Goal: Subscribe to service/newsletter

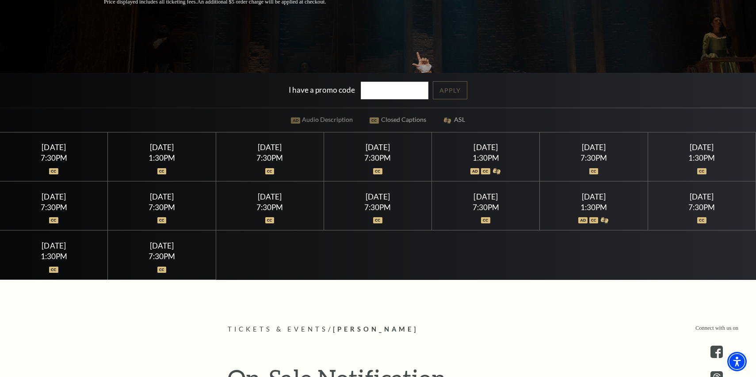
scroll to position [218, 0]
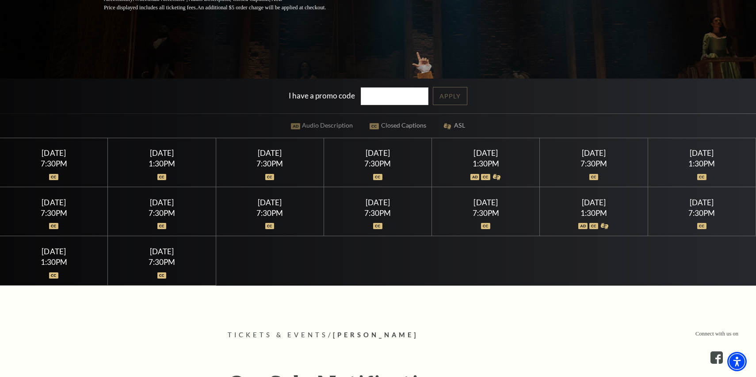
click at [395, 159] on div "Friday July 17 7:30PM" at bounding box center [378, 162] width 108 height 49
click at [380, 162] on div "7:30PM" at bounding box center [377, 164] width 87 height 8
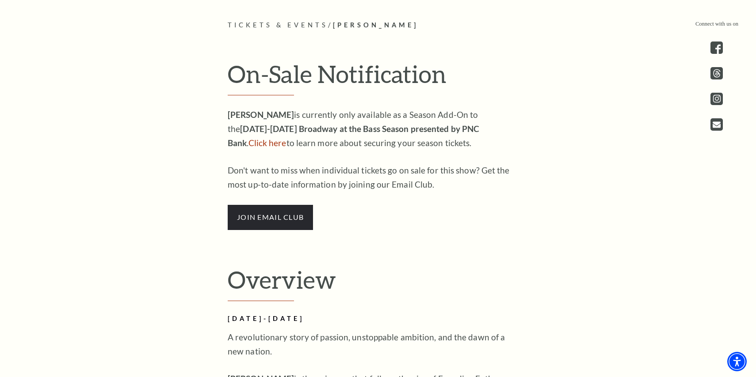
scroll to position [528, 0]
click at [291, 206] on span "join email club" at bounding box center [270, 217] width 85 height 25
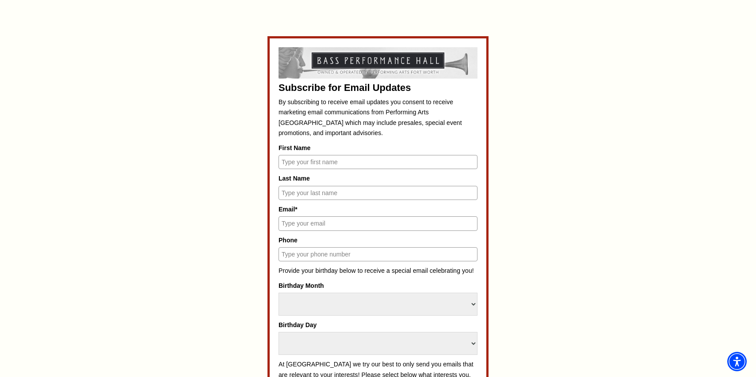
scroll to position [393, 0]
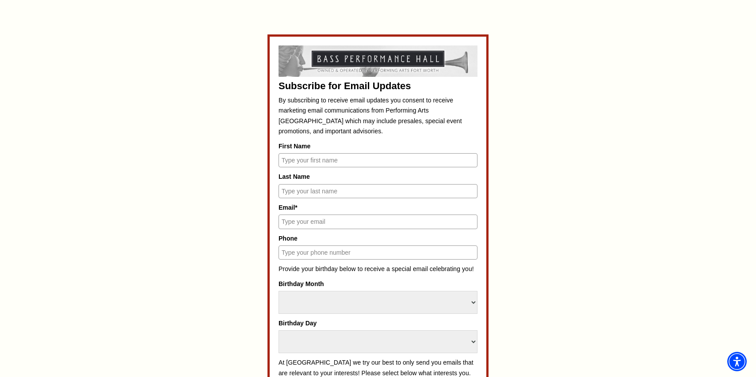
click at [316, 158] on input "First Name" at bounding box center [377, 160] width 199 height 14
type input "[PERSON_NAME]"
click at [296, 194] on input "Last Name" at bounding box center [377, 191] width 199 height 14
type input "J"
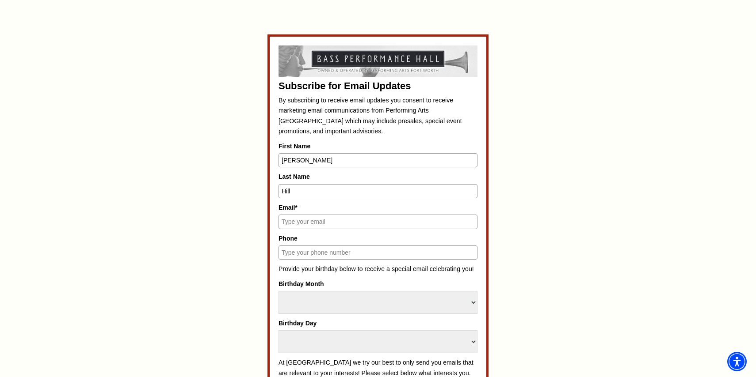
type input "Hill"
click at [291, 220] on input "Email*" at bounding box center [377, 222] width 199 height 14
type input "[EMAIL_ADDRESS][DOMAIN_NAME]"
click at [307, 256] on input "Phone" at bounding box center [377, 253] width 199 height 14
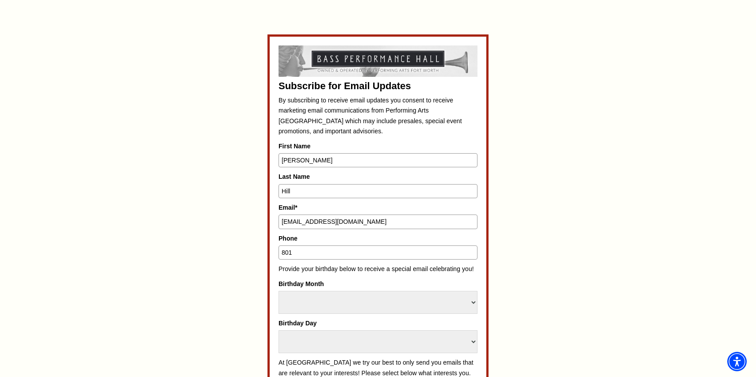
type input "8019213494"
click at [300, 301] on select "Select Month January February March April May June July August September Octobe…" at bounding box center [377, 302] width 199 height 23
select select "August"
click at [278, 291] on select "Select Month January February March April May June July August September Octobe…" at bounding box center [377, 302] width 199 height 23
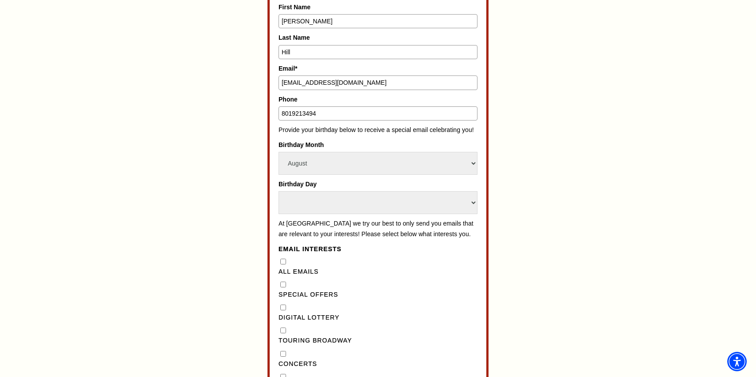
scroll to position [533, 0]
click at [314, 196] on select "Select Day 1 2 3 4 5 6 7 8 9 10 11 12 13 14 15 16 17 18 19 20 21 22 23 24 25 26…" at bounding box center [377, 201] width 199 height 23
select select "19"
click at [278, 190] on select "Select Day 1 2 3 4 5 6 7 8 9 10 11 12 13 14 15 16 17 18 19 20 21 22 23 24 25 26…" at bounding box center [377, 201] width 199 height 23
click at [233, 290] on div "Subscribe for Email Updates By subscribing to receive email updates you consent…" at bounding box center [377, 260] width 411 height 732
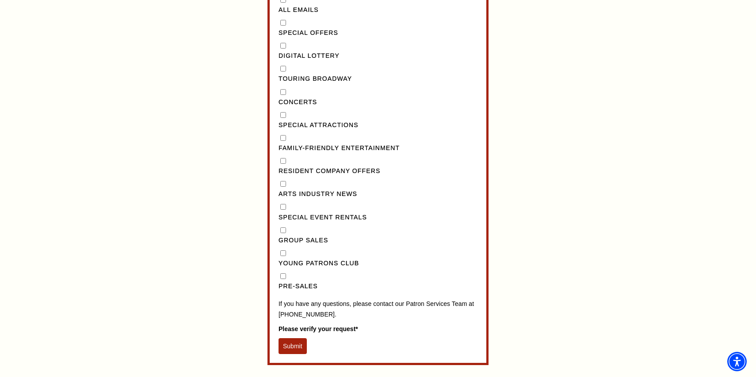
scroll to position [793, 0]
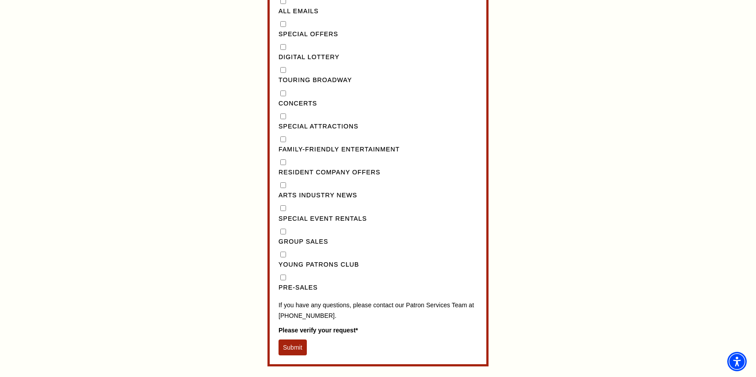
click at [282, 281] on input "Pre-Sales" at bounding box center [283, 278] width 6 height 6
checkbox input "true"
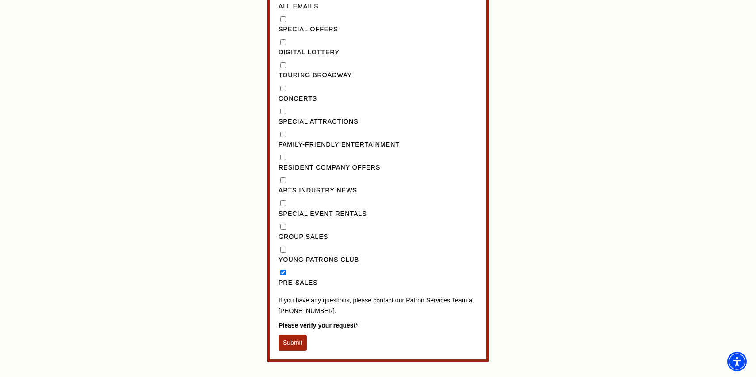
scroll to position [828, 0]
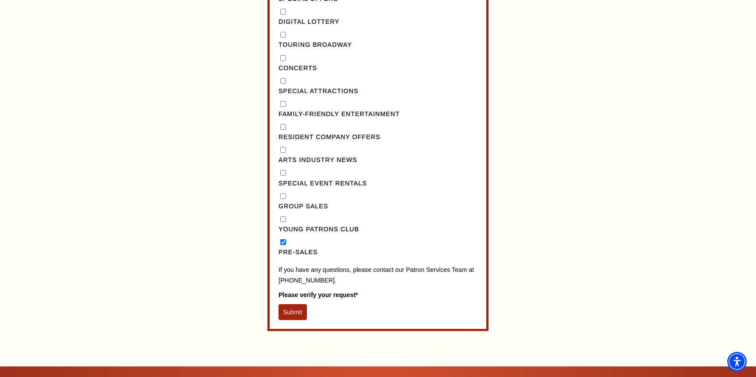
click at [282, 61] on input "Concerts" at bounding box center [283, 58] width 6 height 6
checkbox input "true"
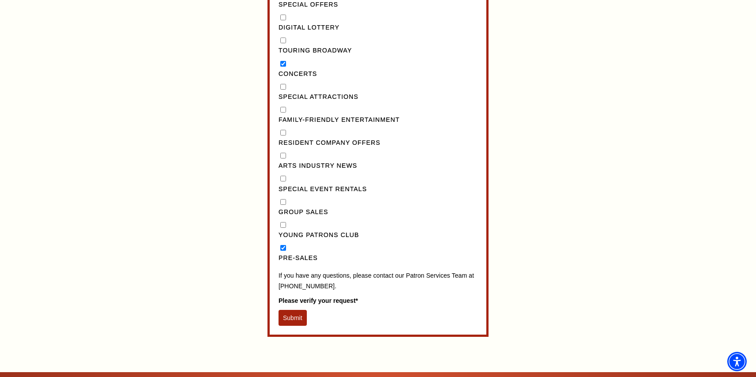
scroll to position [825, 0]
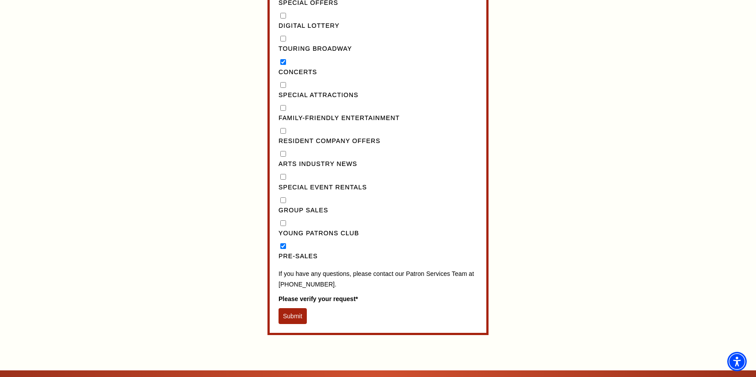
click at [295, 324] on button "Submit" at bounding box center [292, 316] width 28 height 16
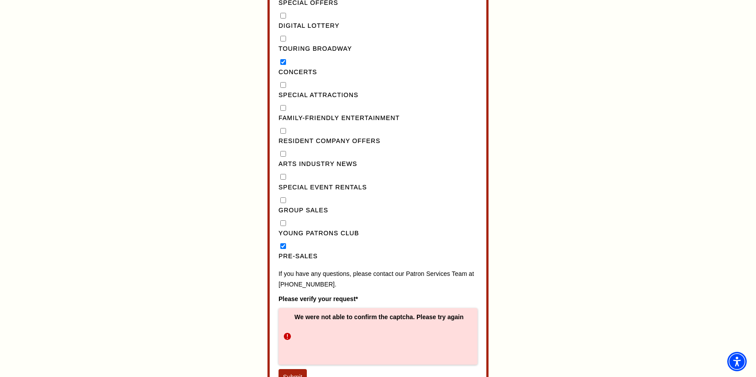
scroll to position [943, 0]
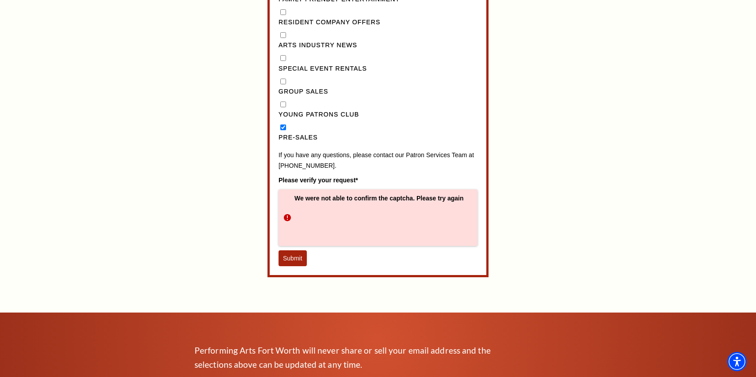
click at [294, 266] on button "Submit" at bounding box center [292, 259] width 28 height 16
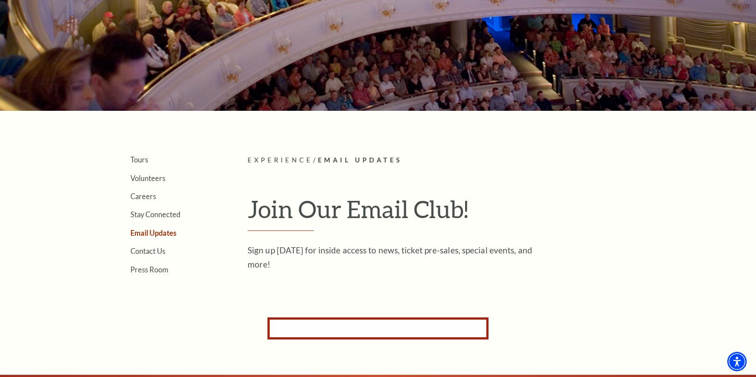
scroll to position [0, 0]
